Goal: Information Seeking & Learning: Learn about a topic

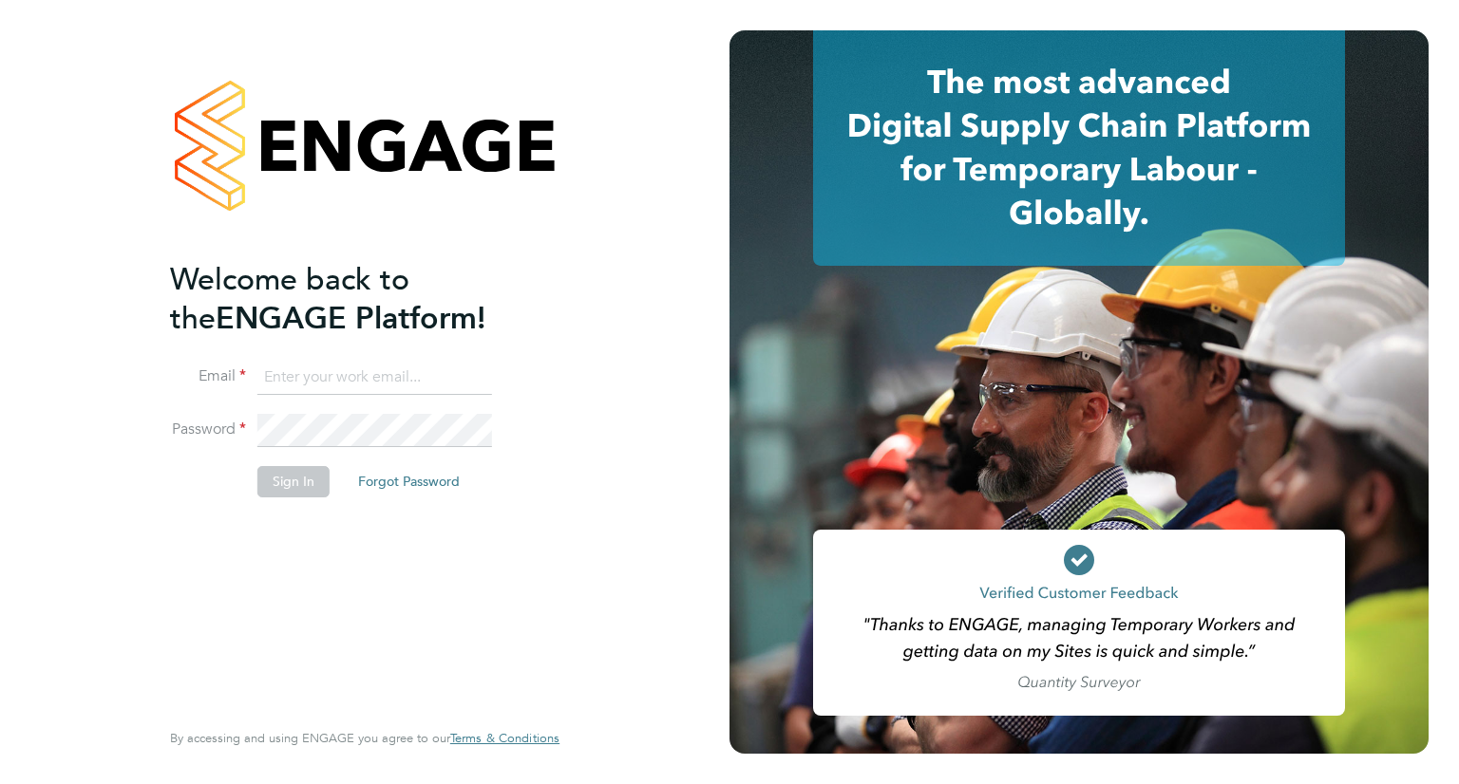
click at [338, 385] on input at bounding box center [374, 378] width 235 height 34
type input "[EMAIL_ADDRESS][PERSON_NAME][DOMAIN_NAME]"
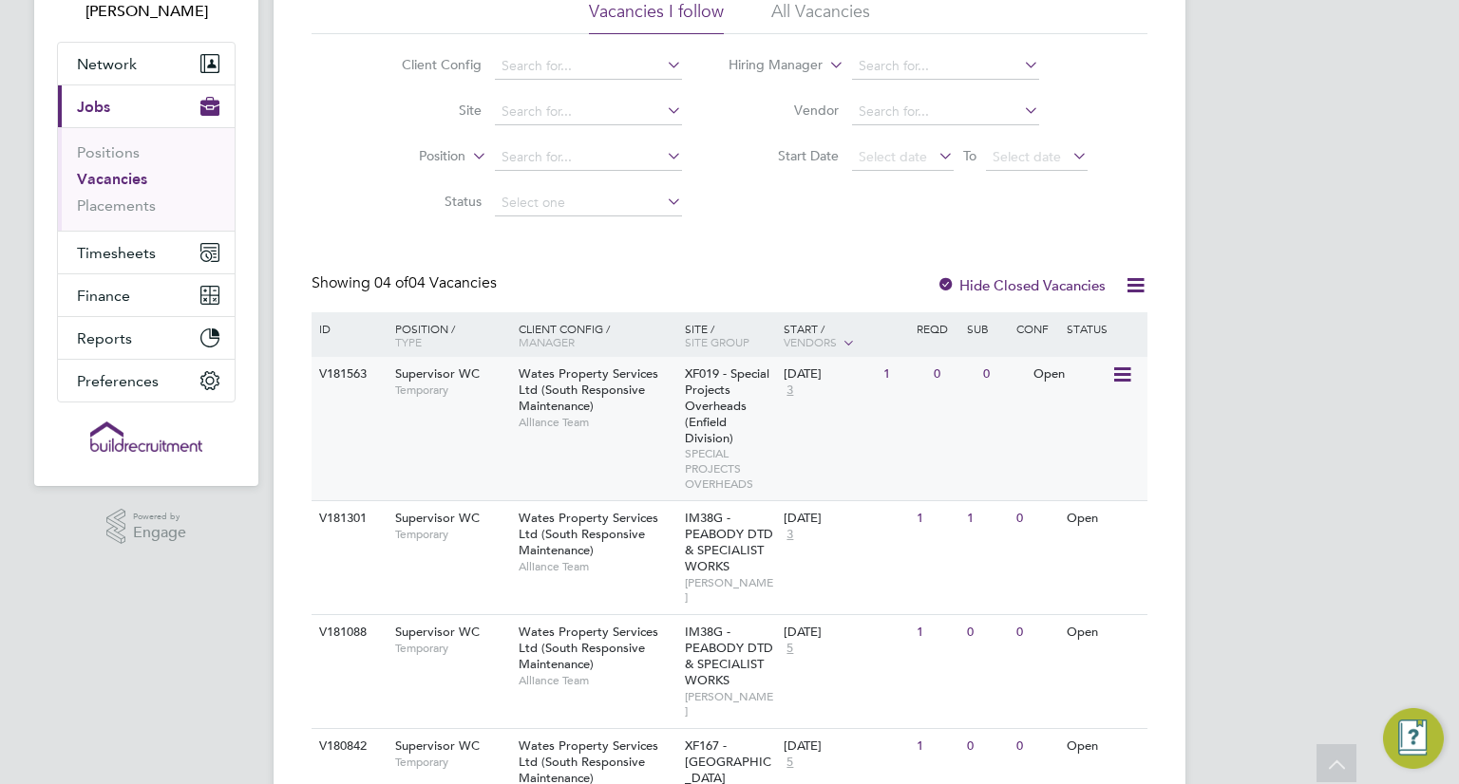
scroll to position [186, 0]
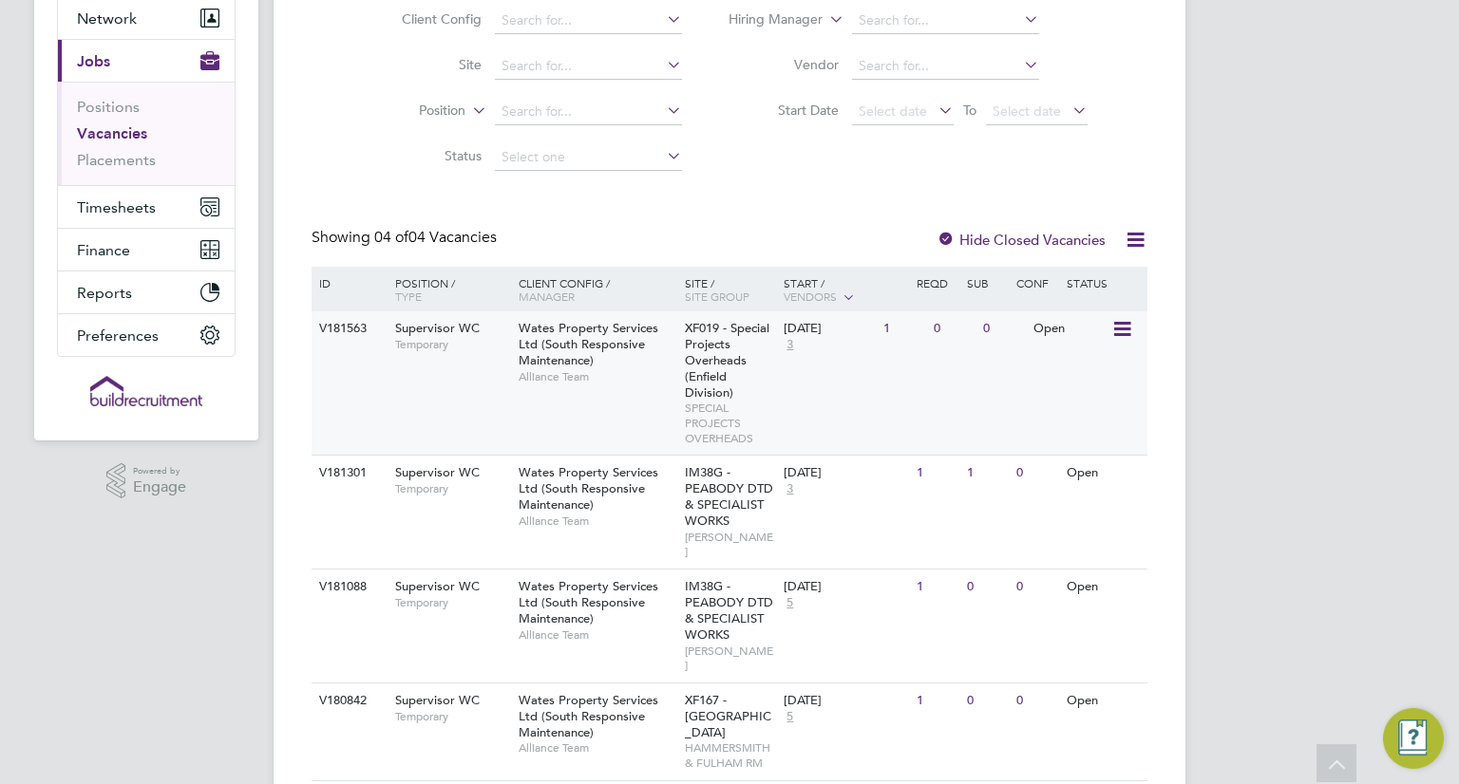
click at [625, 389] on div "Wates Property Services Ltd (South Responsive Maintenance) Alliance Team" at bounding box center [597, 353] width 166 height 82
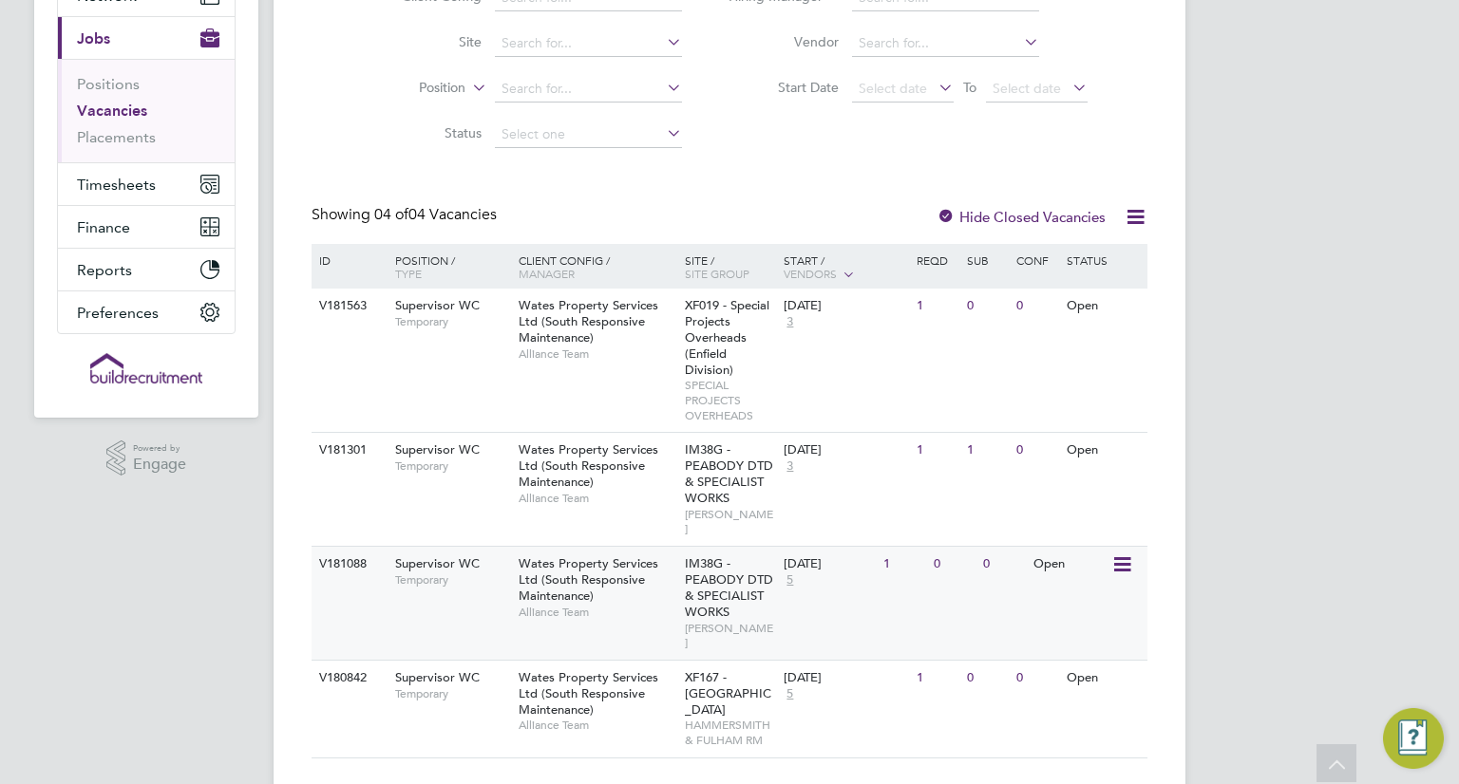
scroll to position [221, 0]
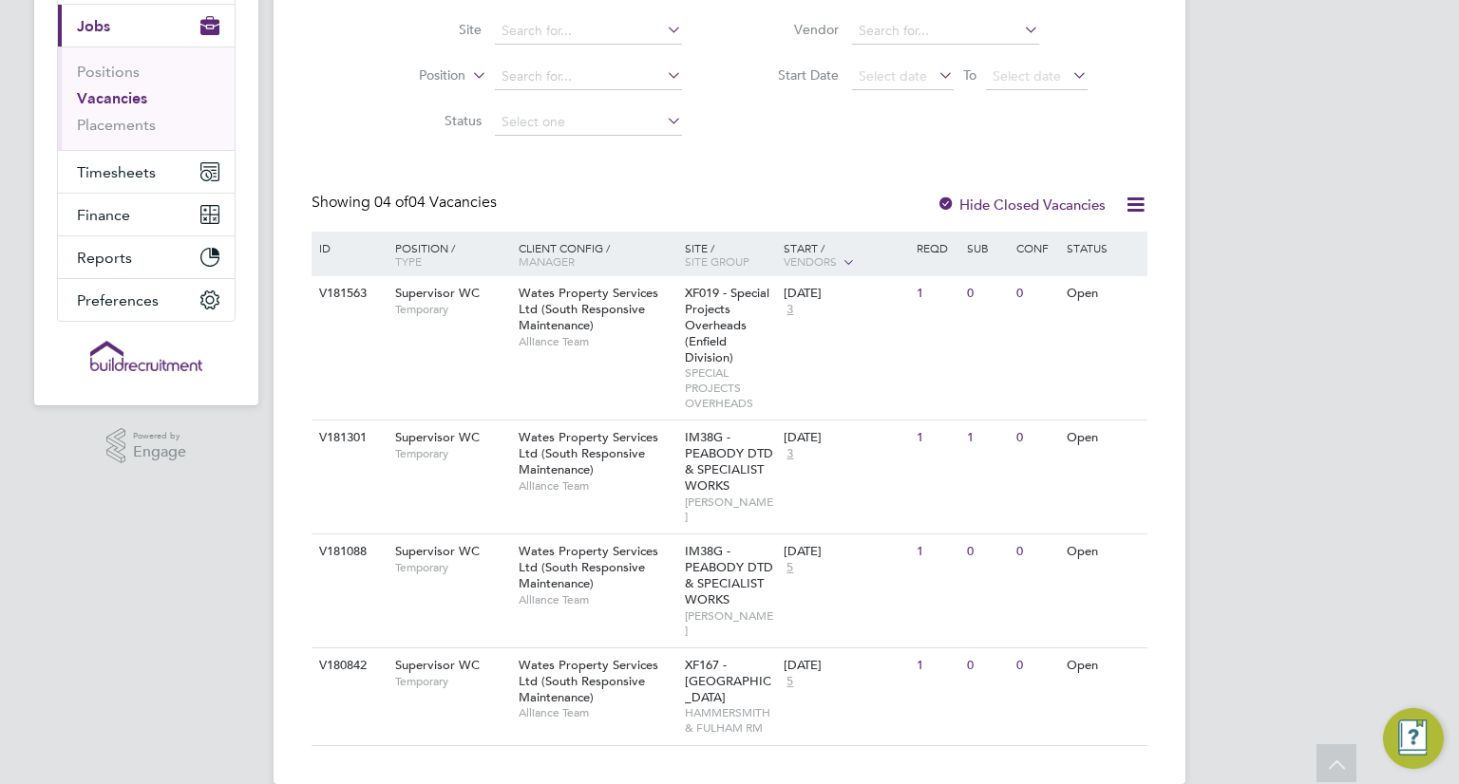
click at [1352, 403] on div "OM Odran McCarthy Notifications 20 Applications: Network Team Members Businesse…" at bounding box center [729, 297] width 1459 height 1036
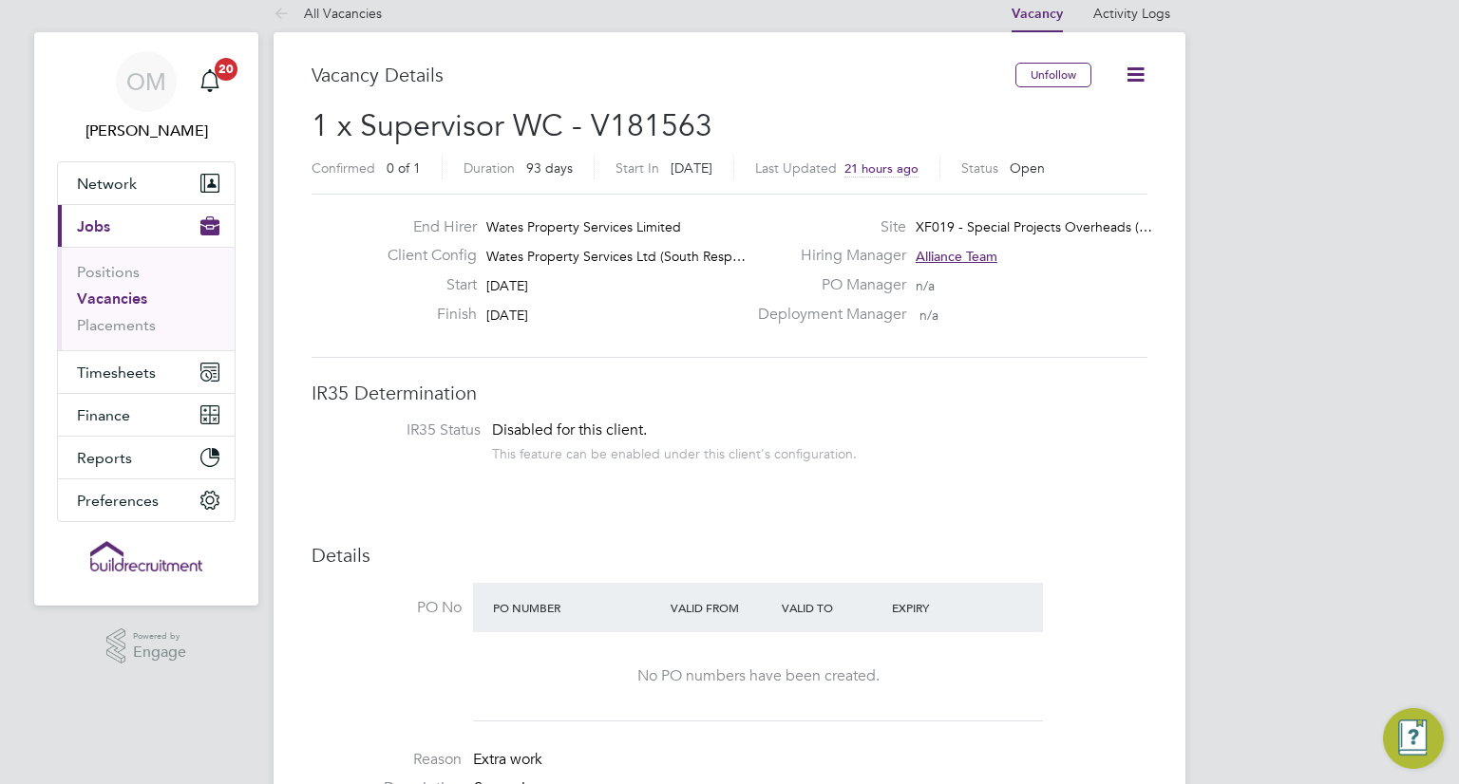
scroll to position [22, 0]
click at [1144, 82] on icon at bounding box center [1136, 74] width 24 height 24
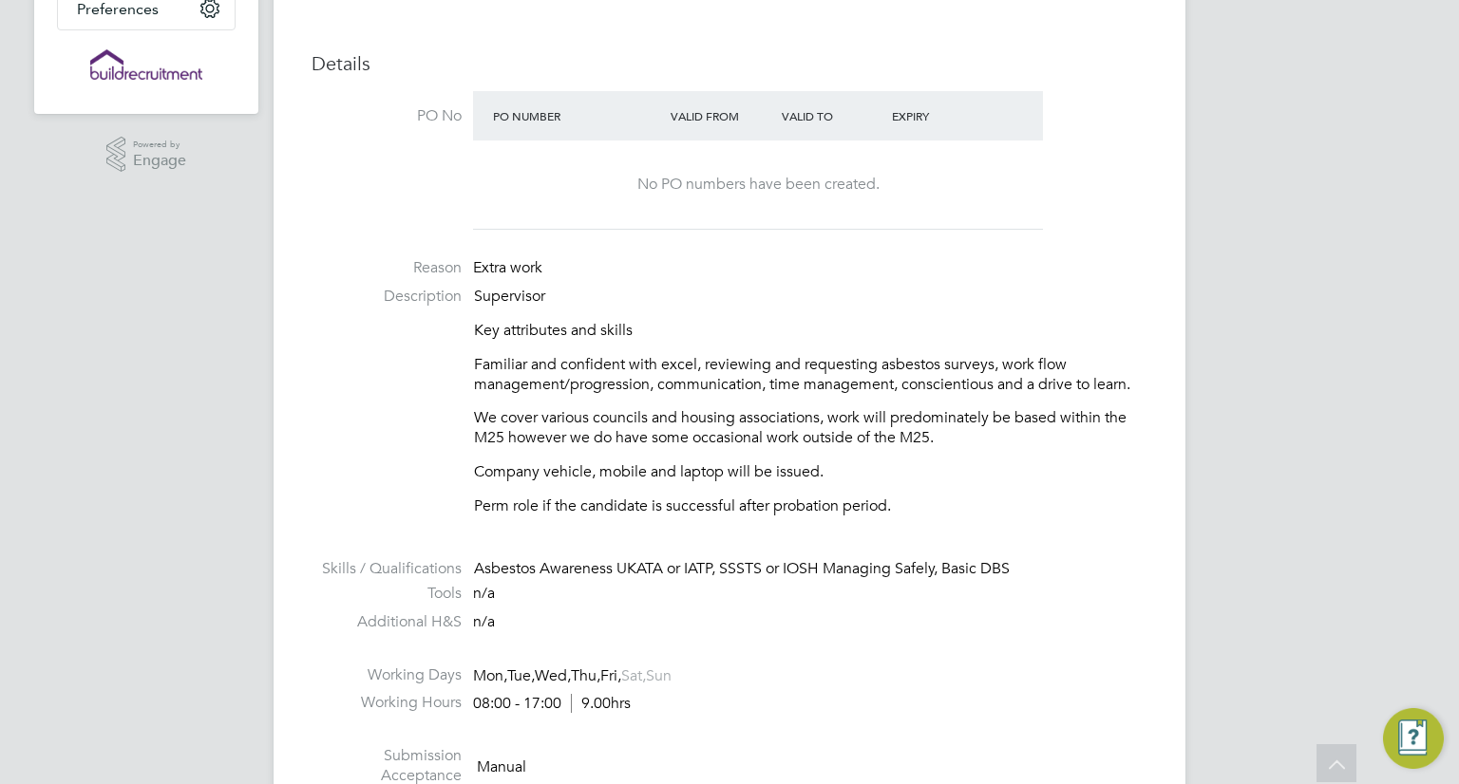
scroll to position [524, 0]
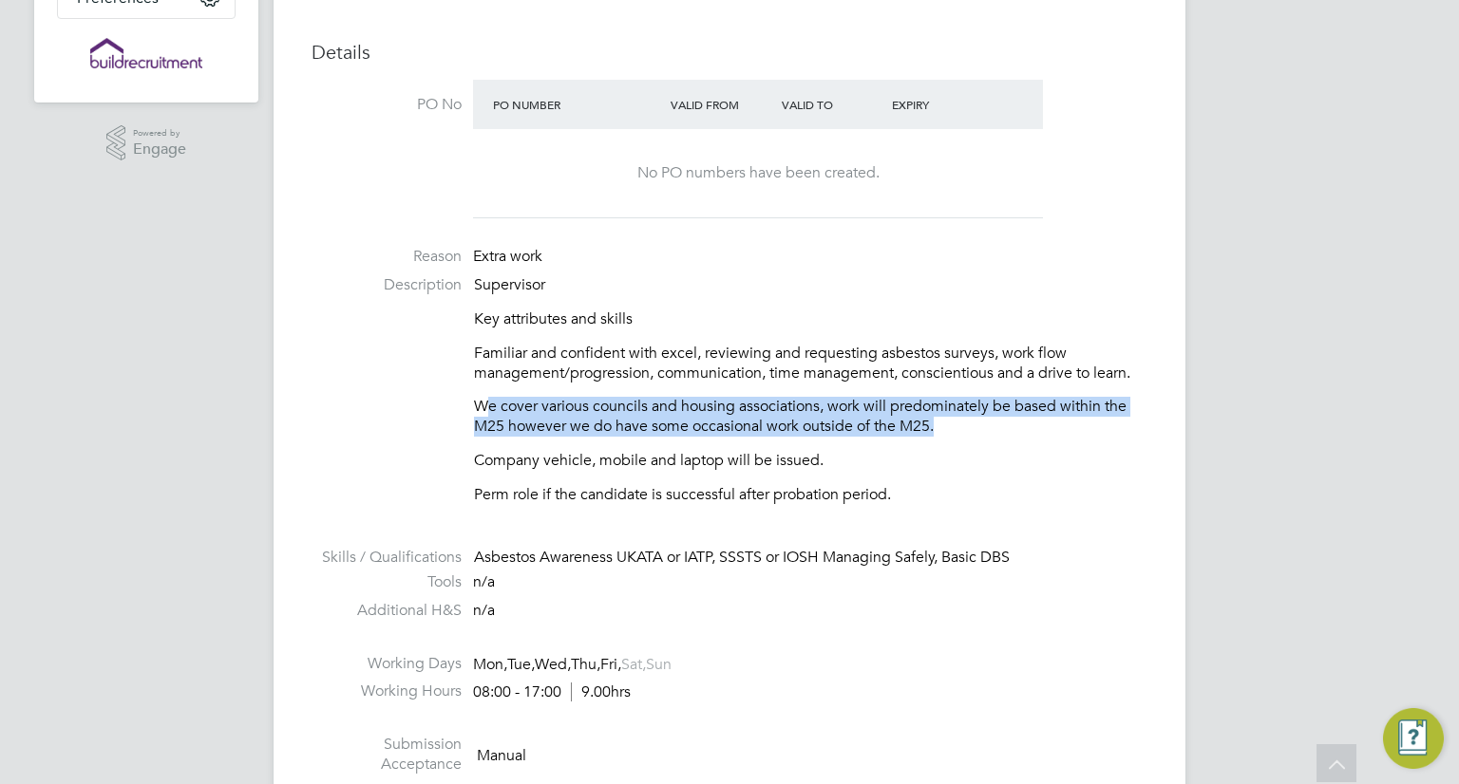
drag, startPoint x: 482, startPoint y: 408, endPoint x: 969, endPoint y: 434, distance: 487.9
click at [969, 434] on p "We cover various councils and housing associations, work will predominately be …" at bounding box center [810, 417] width 673 height 40
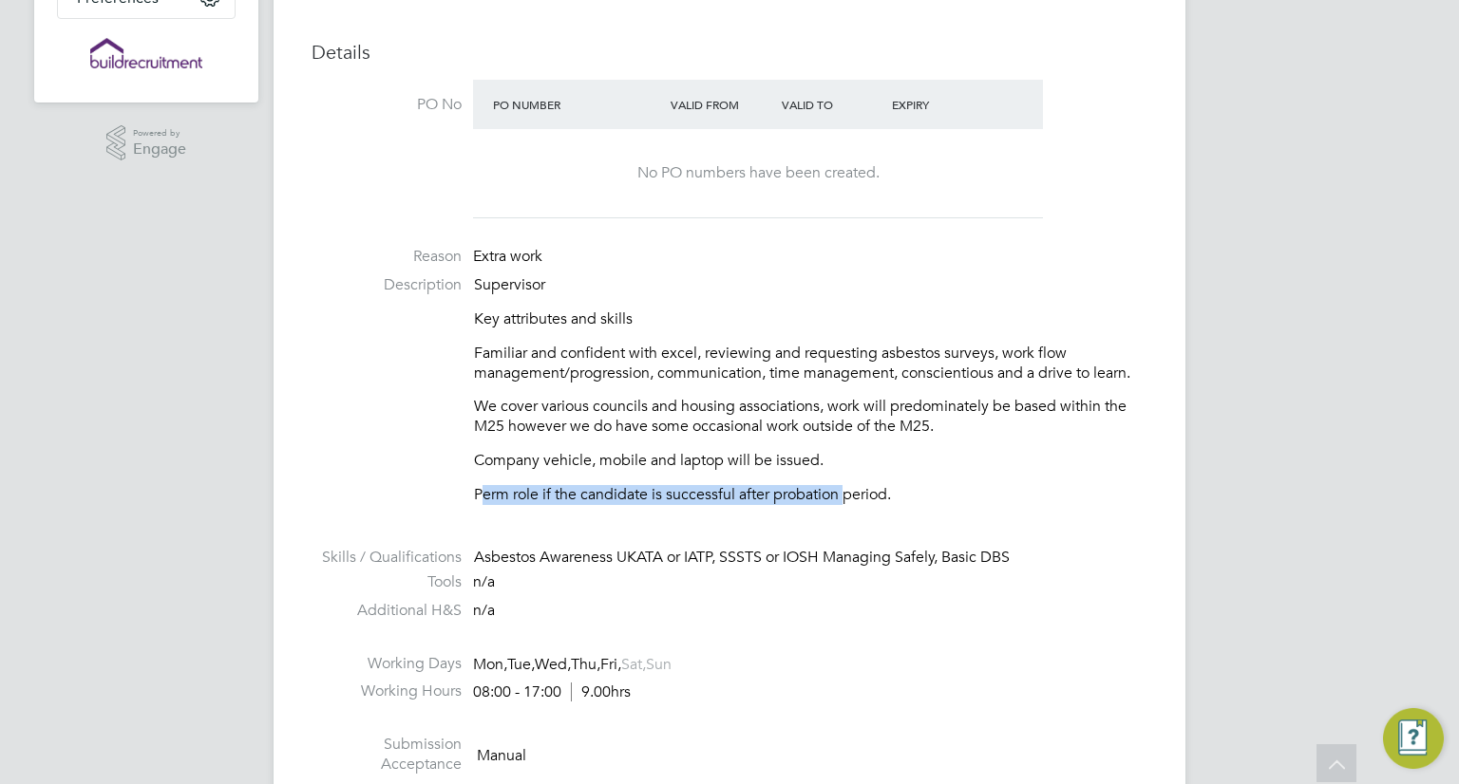
drag, startPoint x: 481, startPoint y: 497, endPoint x: 847, endPoint y: 498, distance: 366.6
click at [847, 498] on p "Perm role if the candidate is successful after probation period." at bounding box center [810, 495] width 673 height 20
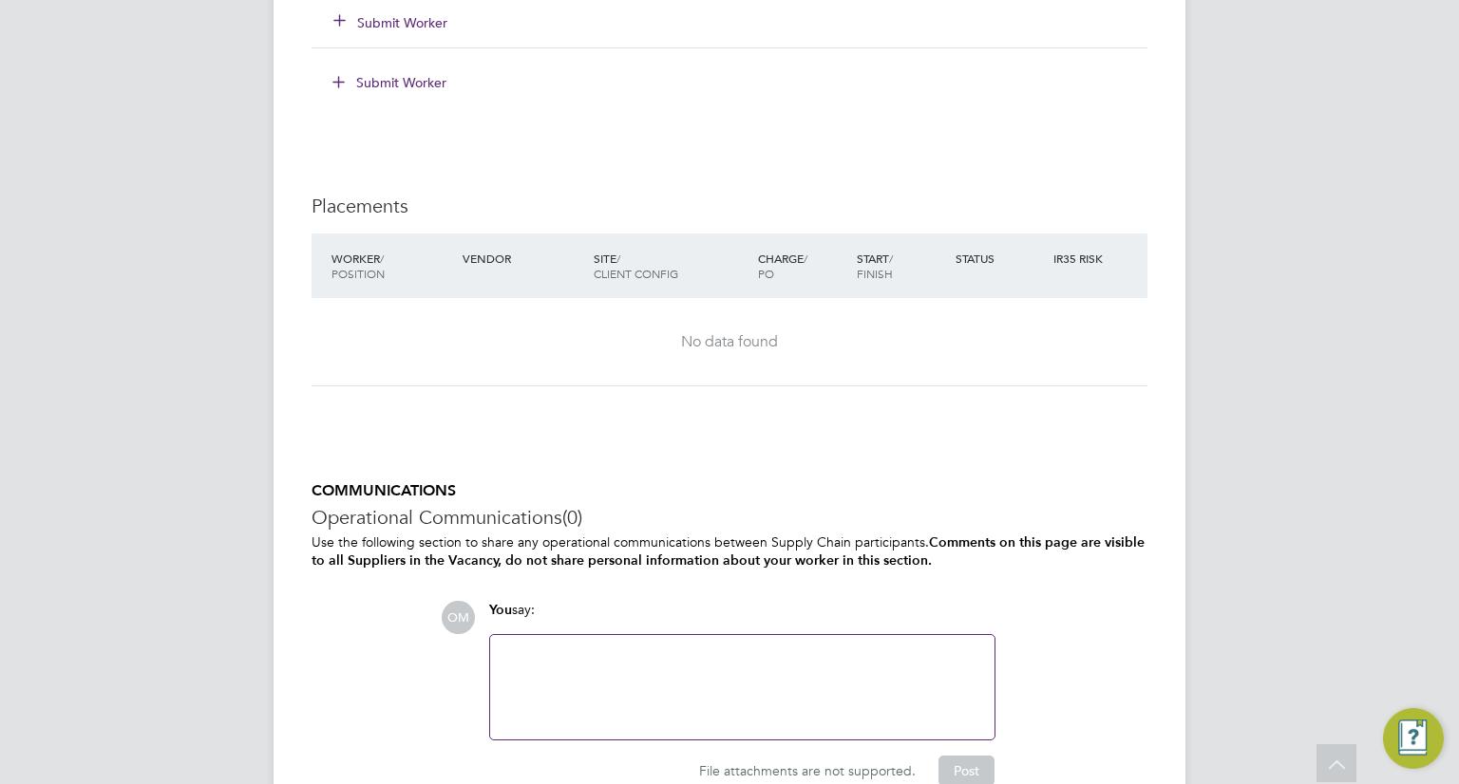
scroll to position [2058, 0]
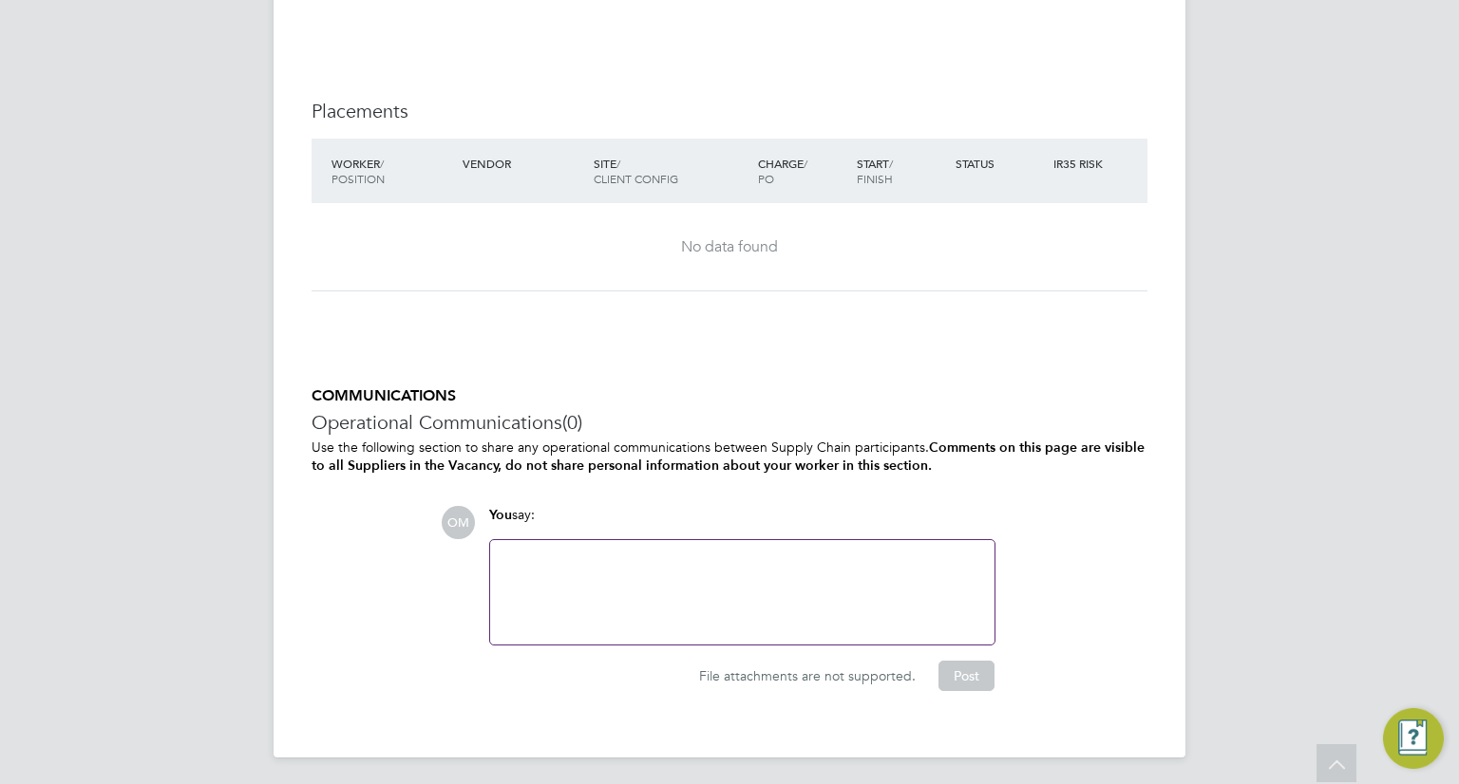
click at [700, 777] on app-footer at bounding box center [730, 773] width 912 height 30
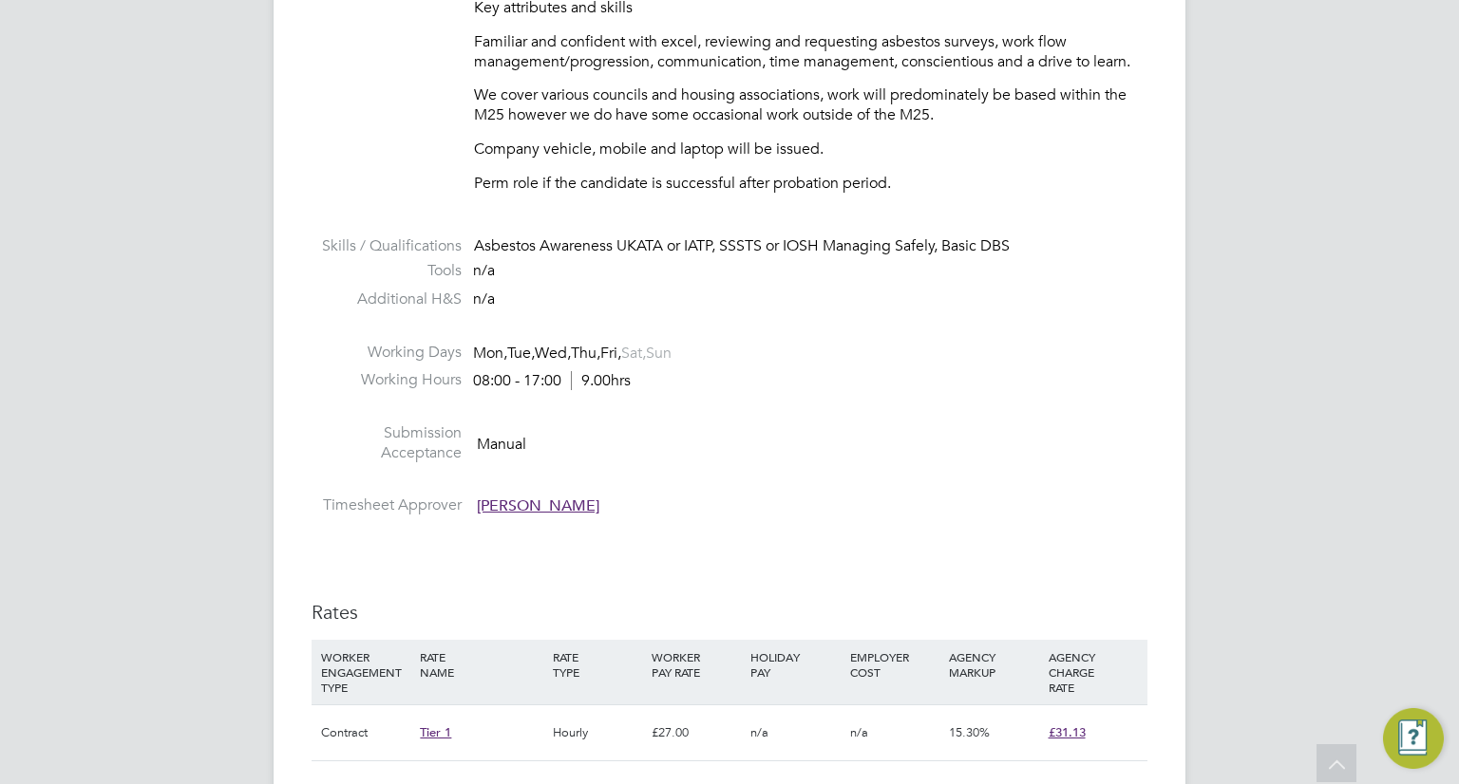
scroll to position [728, 0]
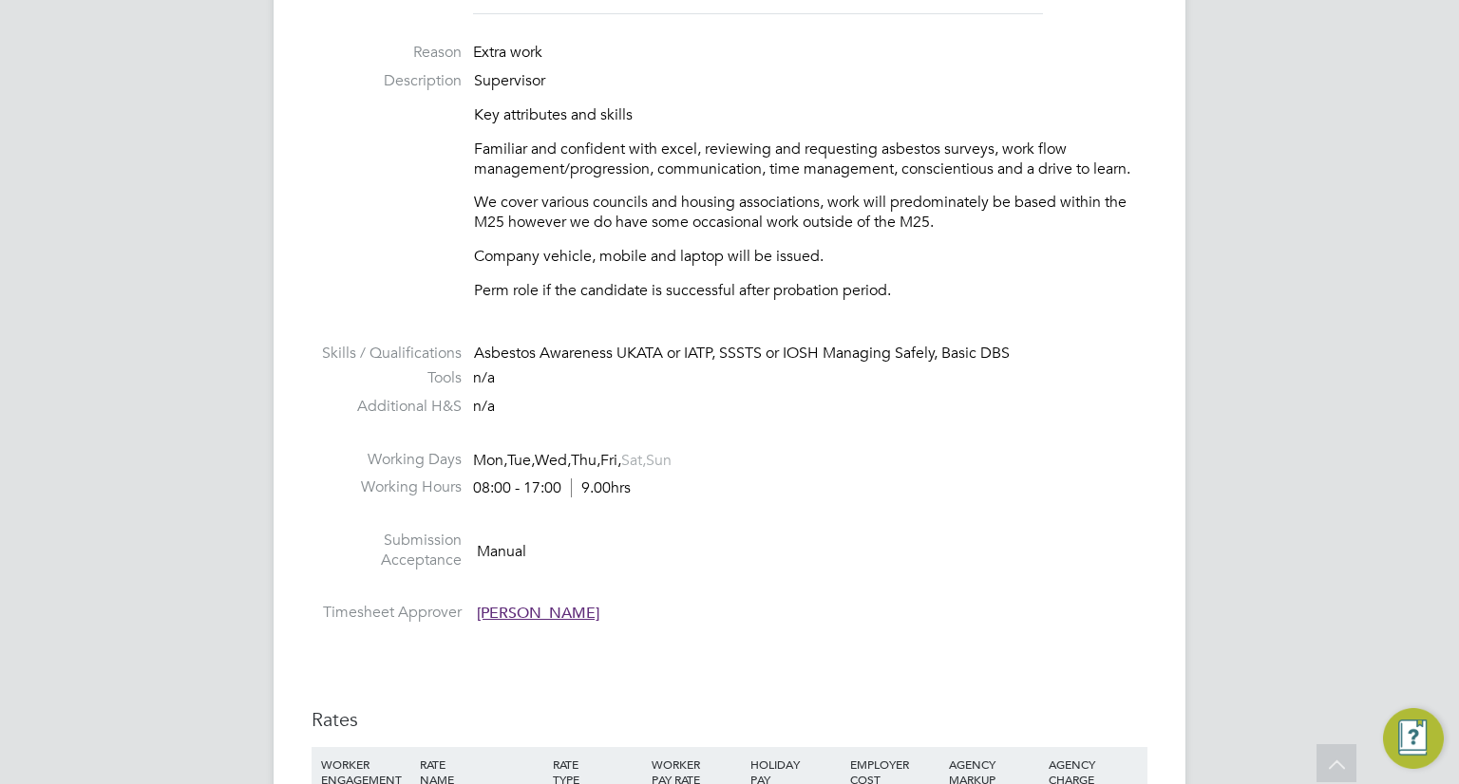
click at [694, 422] on li "Additional H&S n/a" at bounding box center [730, 411] width 836 height 28
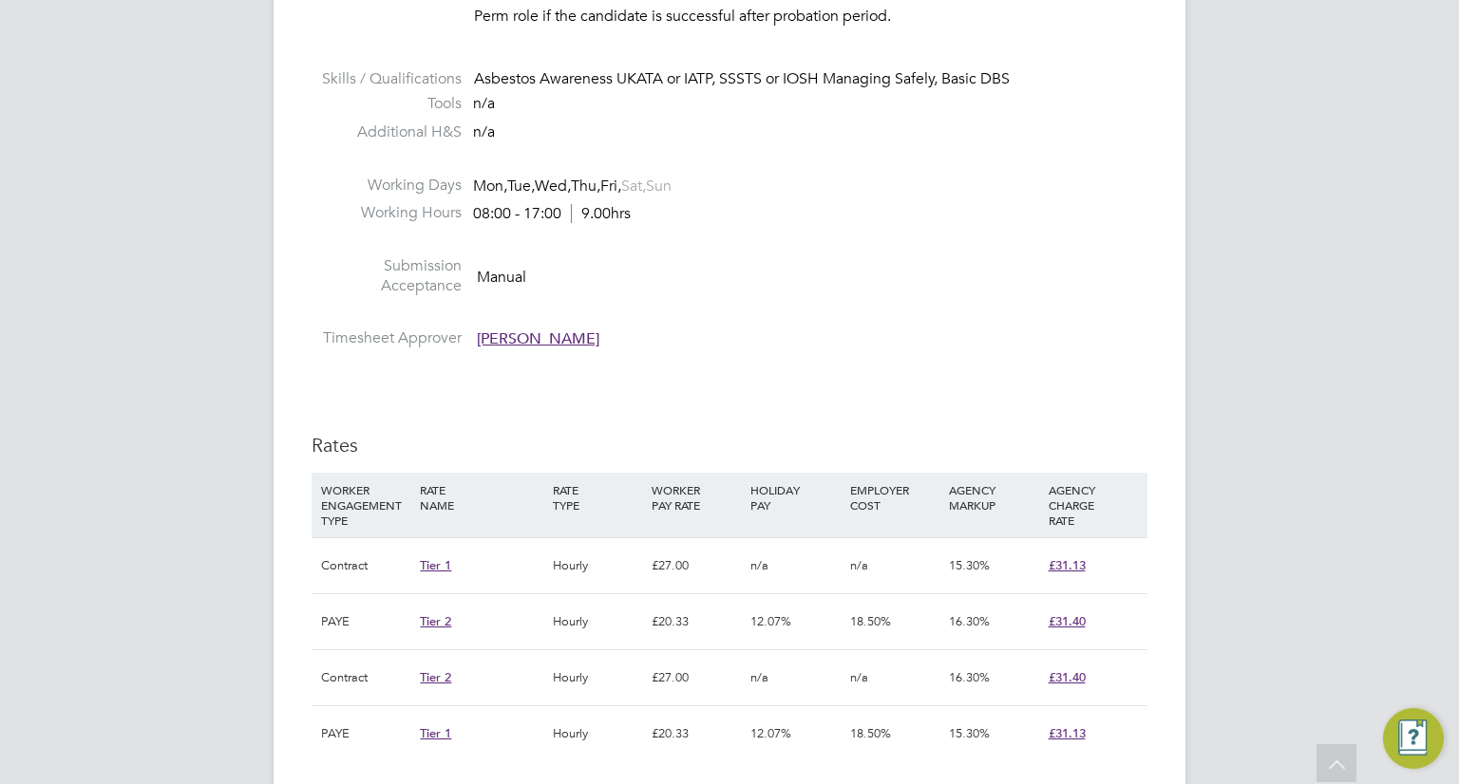
scroll to position [1045, 0]
